Goal: Information Seeking & Learning: Learn about a topic

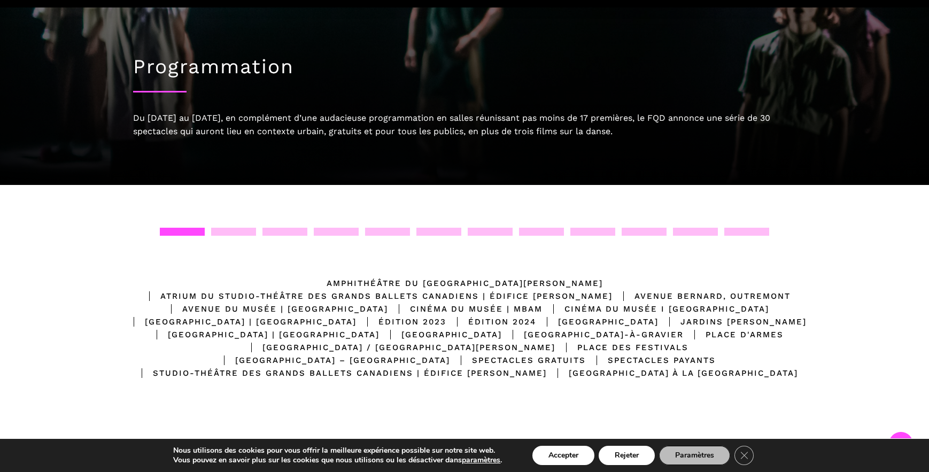
scroll to position [298, 0]
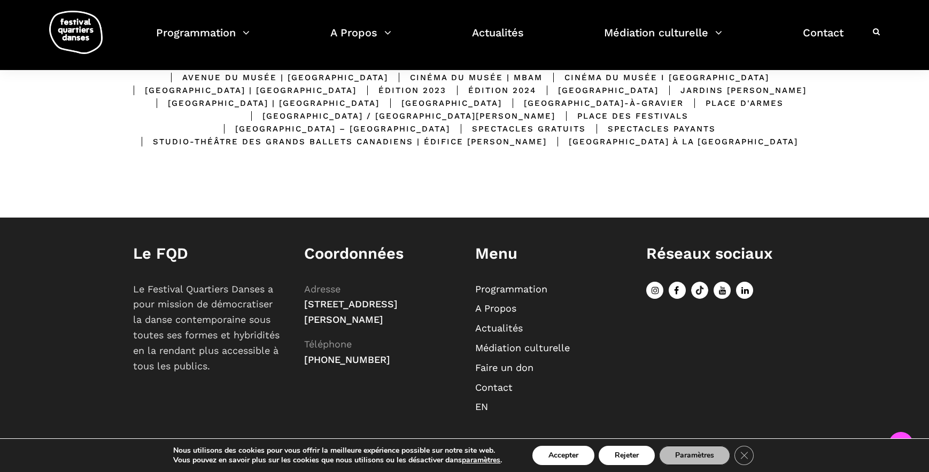
click at [487, 286] on link "Programmation" at bounding box center [511, 288] width 72 height 11
click at [495, 289] on link "Programmation" at bounding box center [511, 288] width 72 height 11
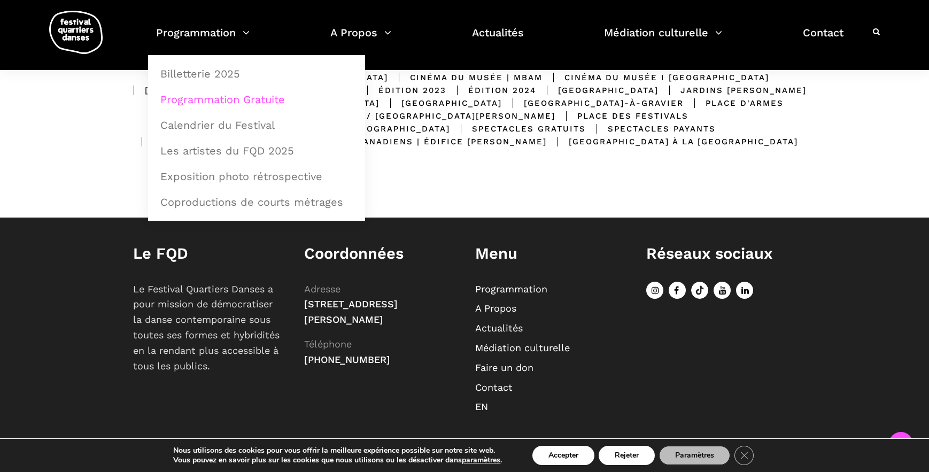
click at [201, 98] on link "Programmation Gratuite" at bounding box center [256, 99] width 205 height 25
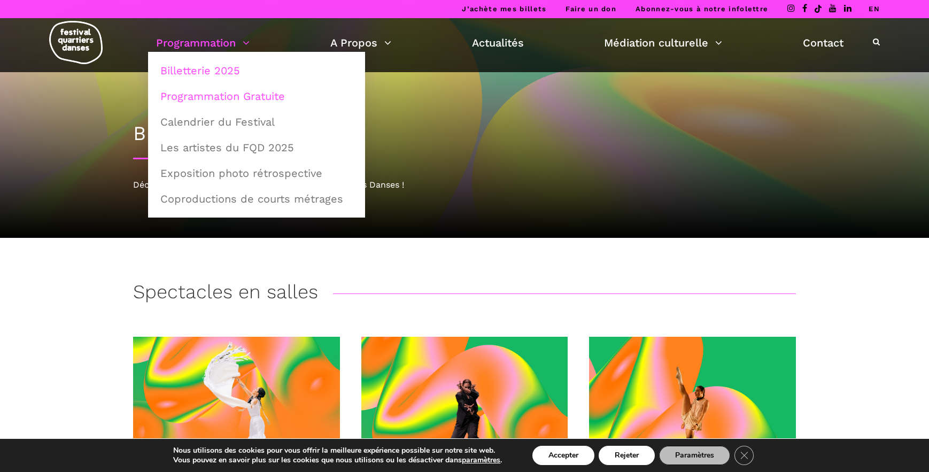
click at [266, 96] on link "Programmation Gratuite" at bounding box center [256, 96] width 205 height 25
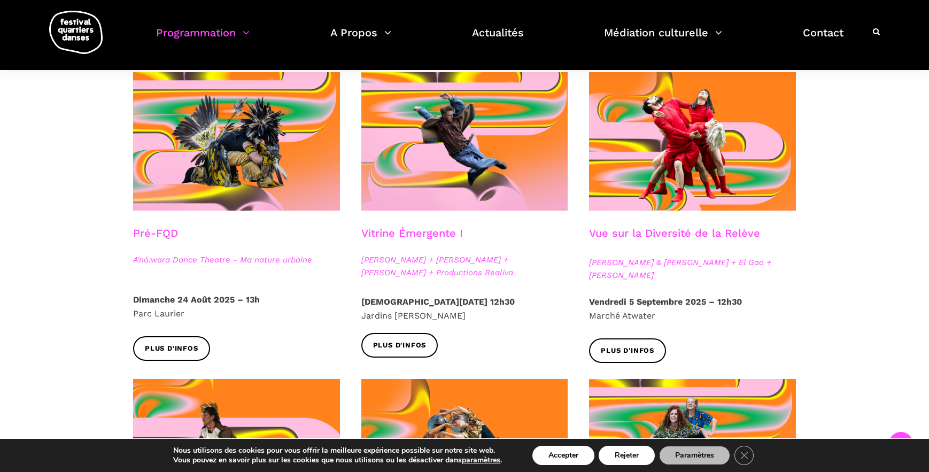
scroll to position [267, 0]
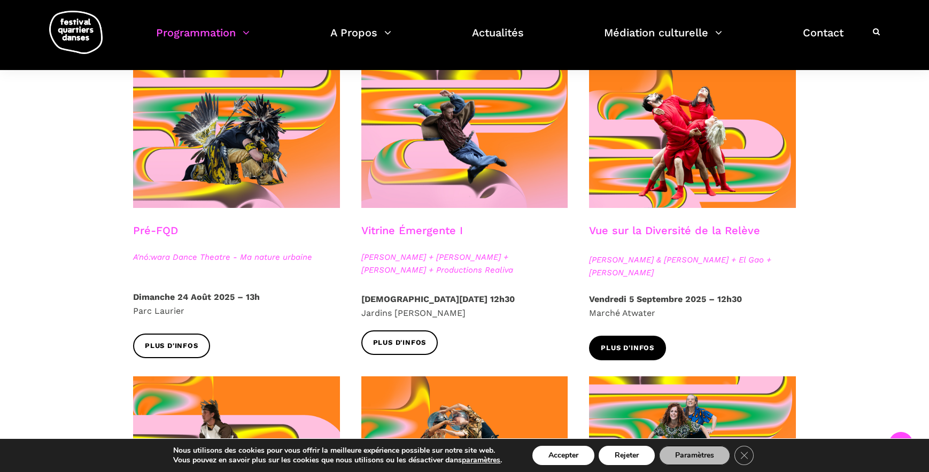
click at [651, 343] on span "Plus d'infos" at bounding box center [627, 348] width 53 height 11
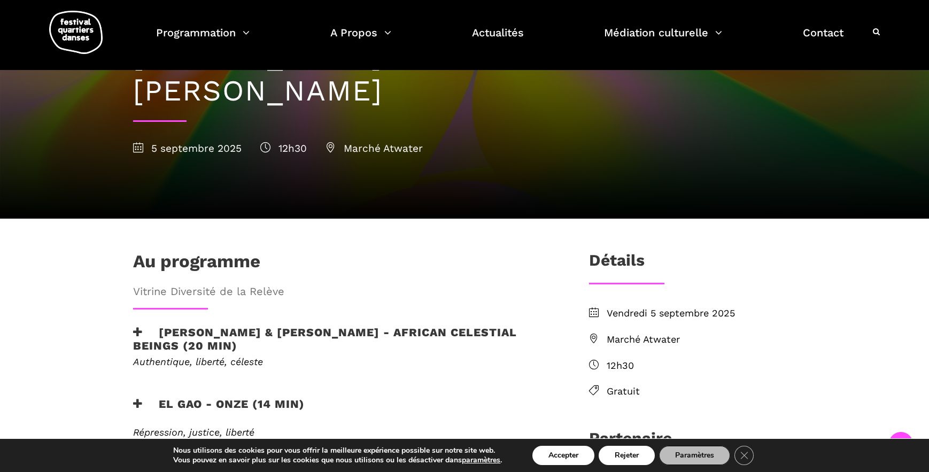
scroll to position [187, 0]
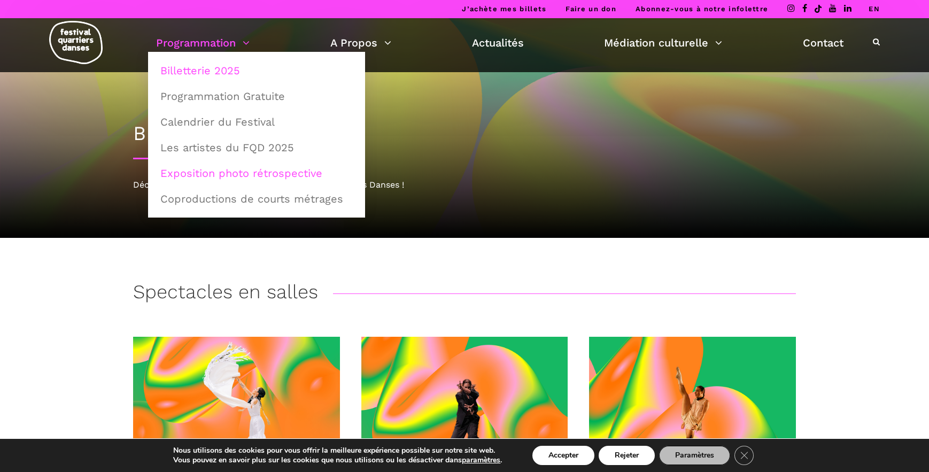
click at [255, 173] on link "Exposition photo rétrospective" at bounding box center [256, 173] width 205 height 25
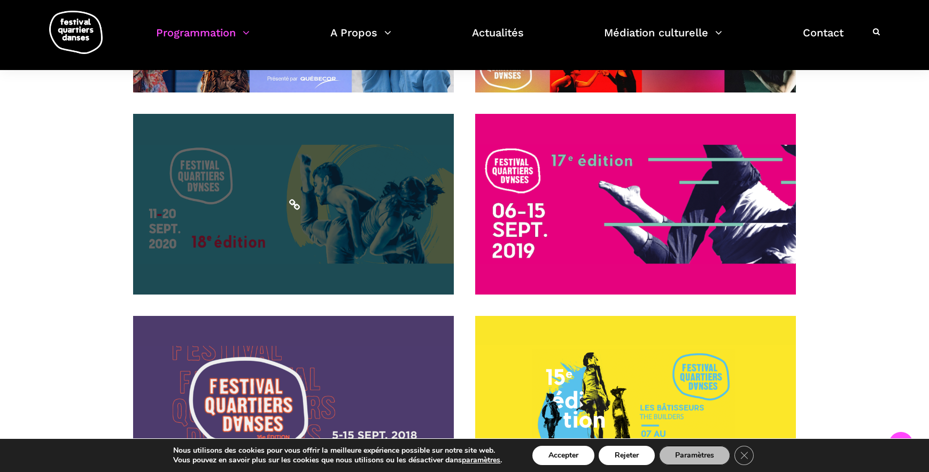
scroll to position [641, 0]
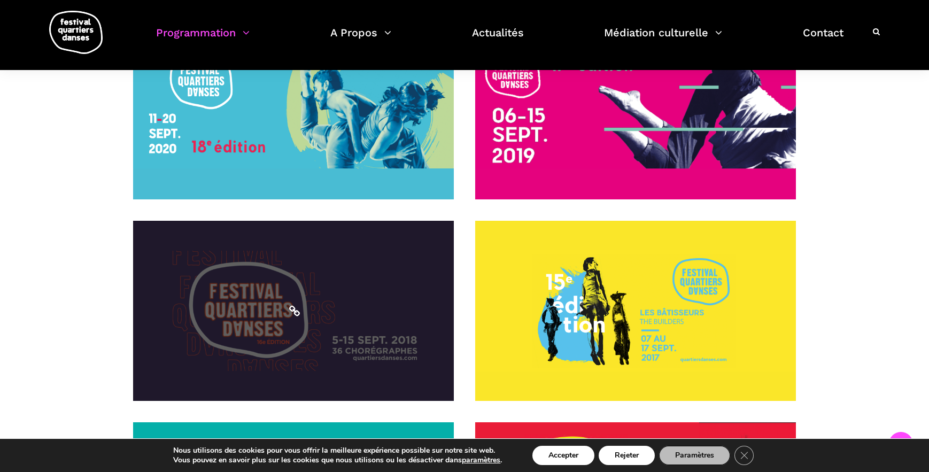
click at [274, 301] on span at bounding box center [293, 311] width 321 height 181
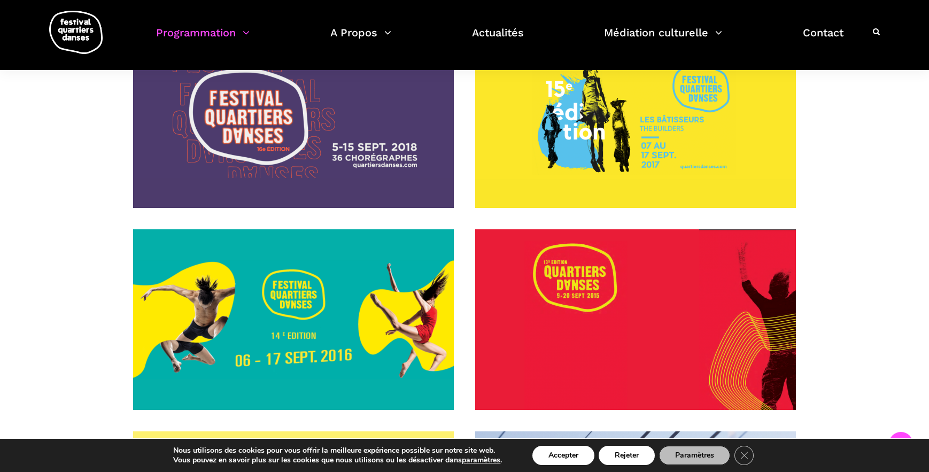
scroll to position [855, 0]
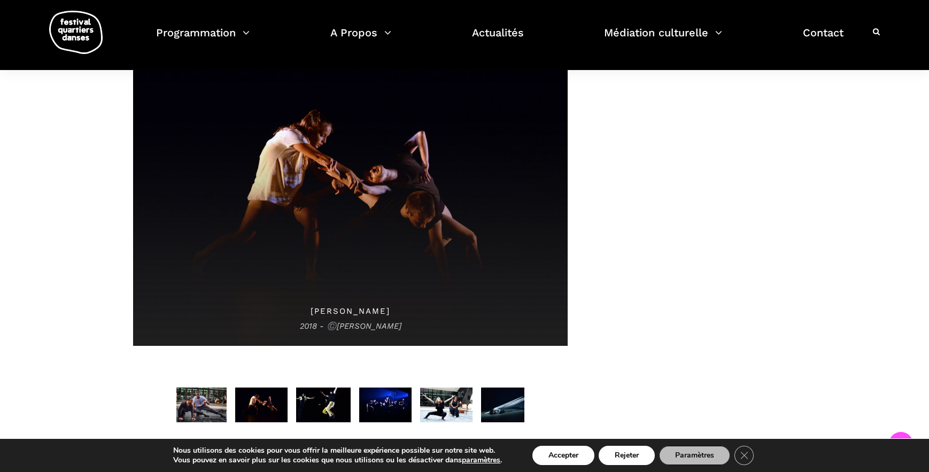
scroll to position [641, 0]
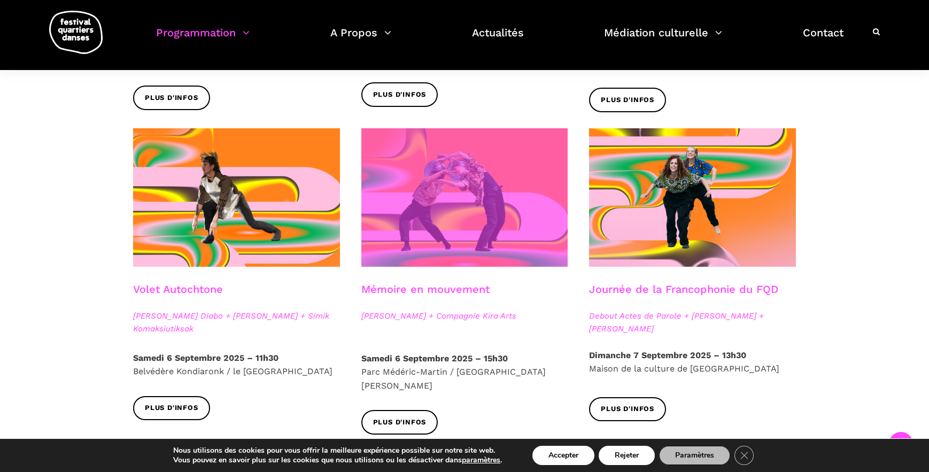
scroll to position [534, 0]
